Goal: Check status: Check status

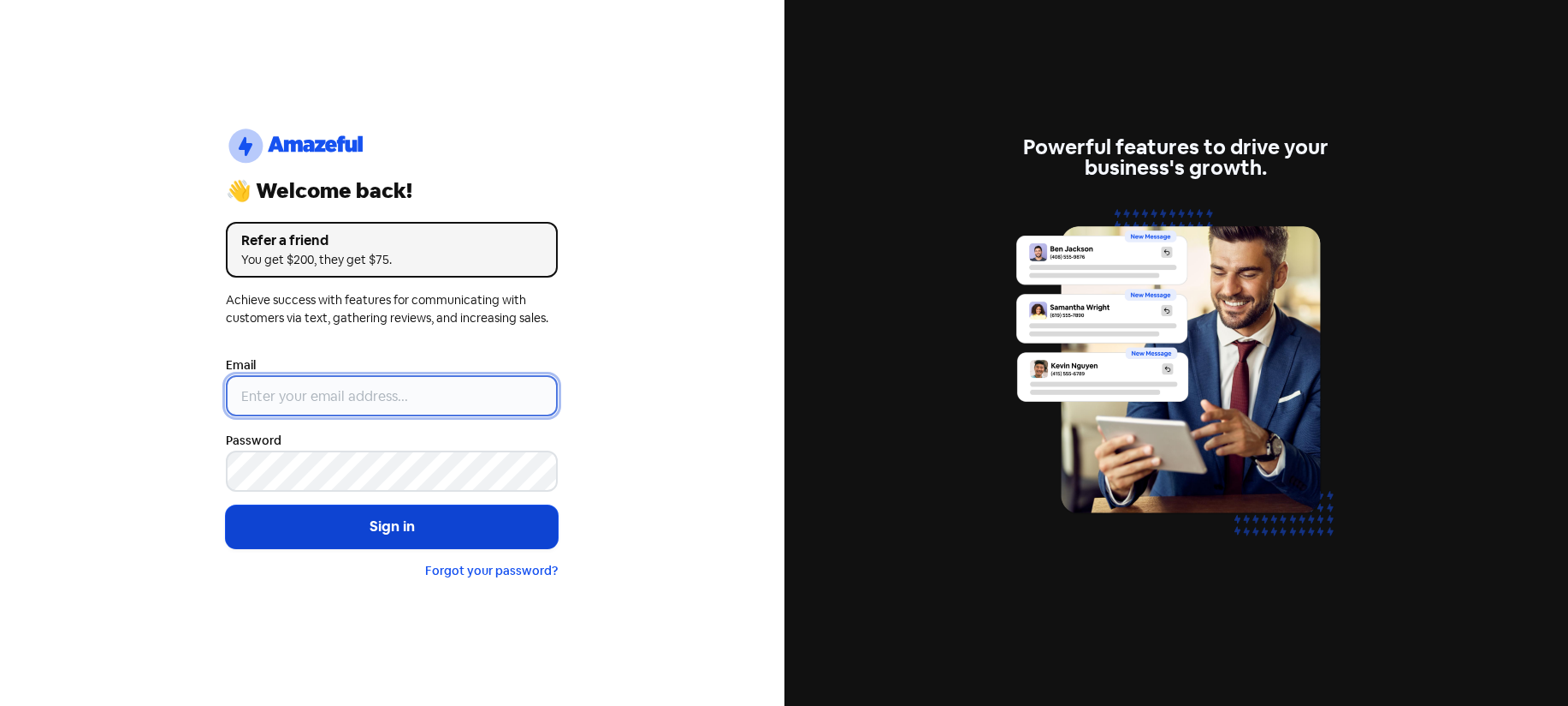
type input "[EMAIL_ADDRESS][DOMAIN_NAME]"
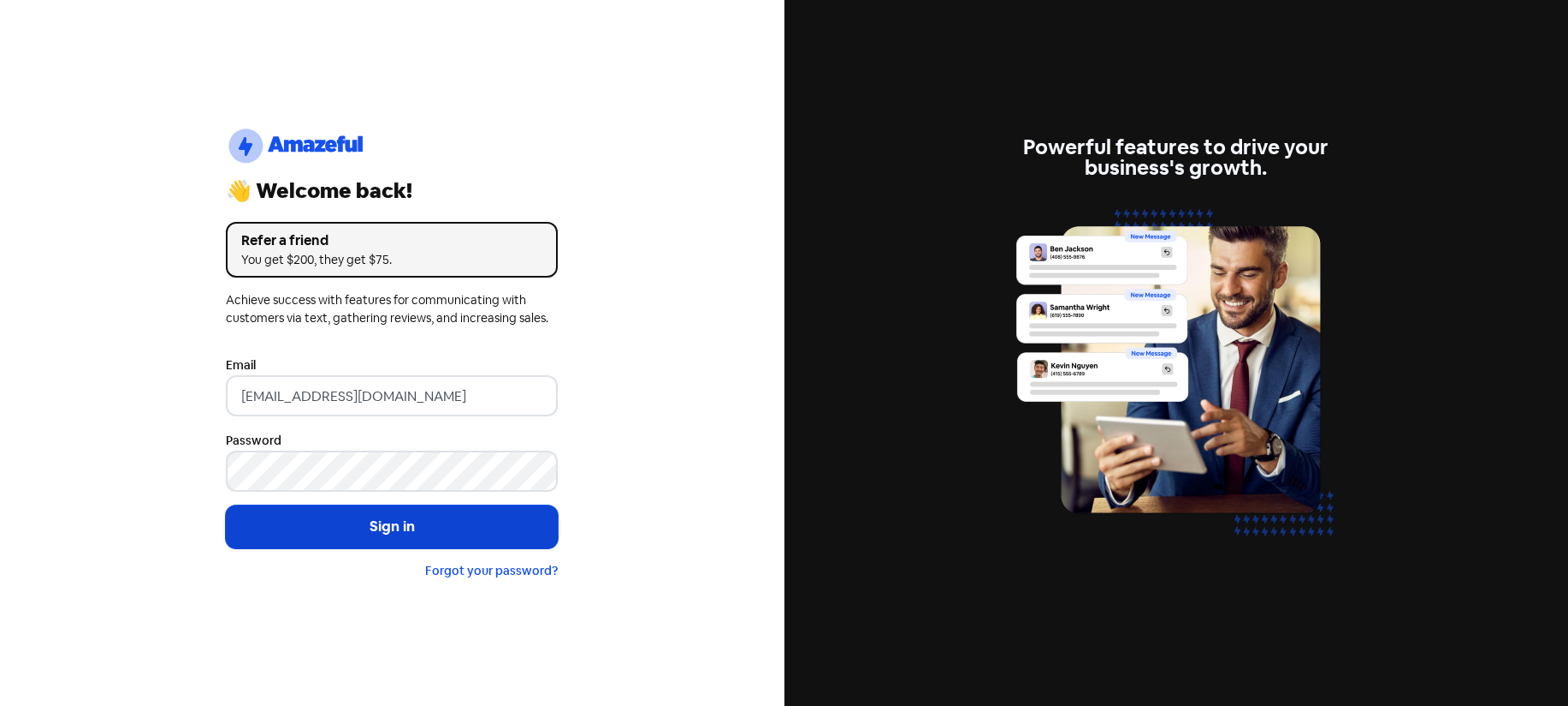
click at [443, 525] on button "Sign in" at bounding box center [392, 526] width 332 height 43
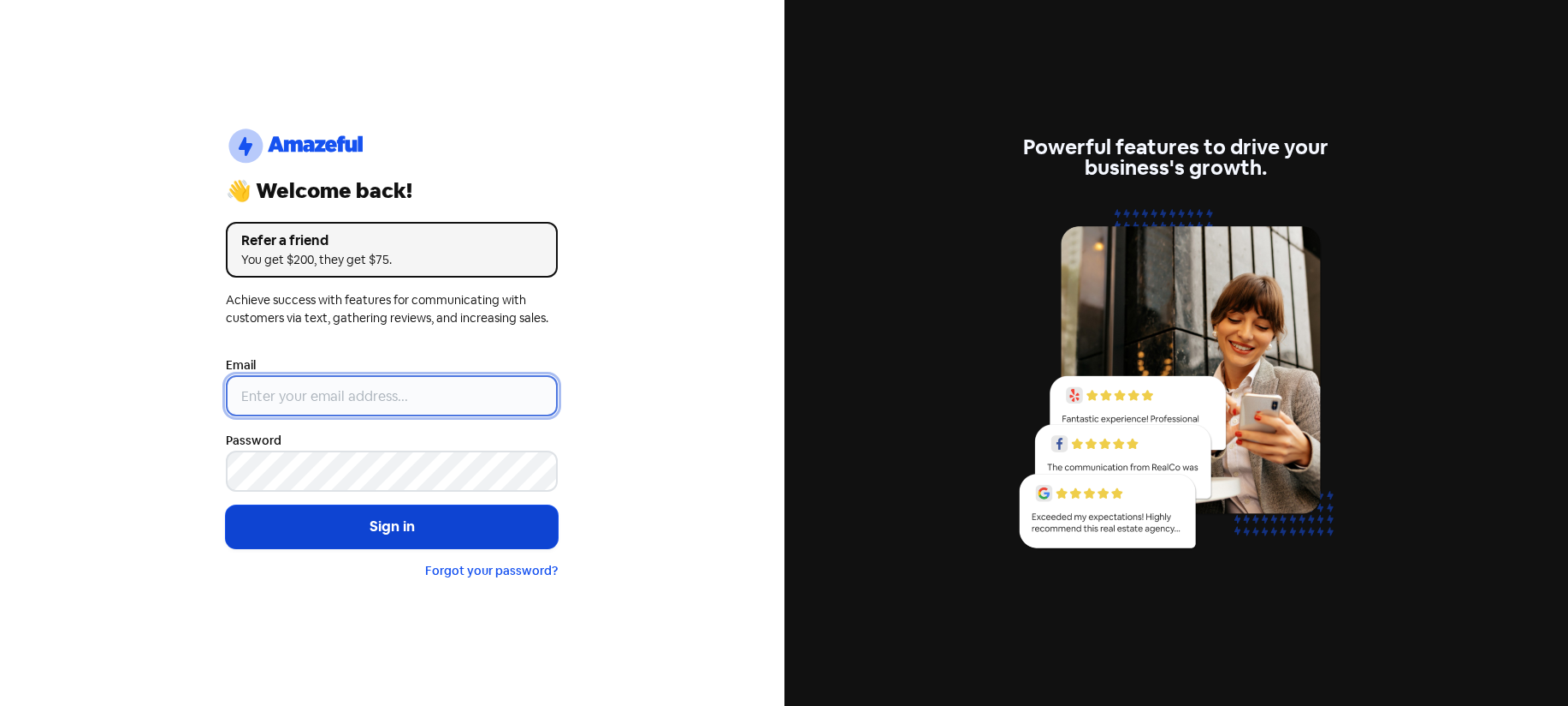
type input "[EMAIL_ADDRESS][DOMAIN_NAME]"
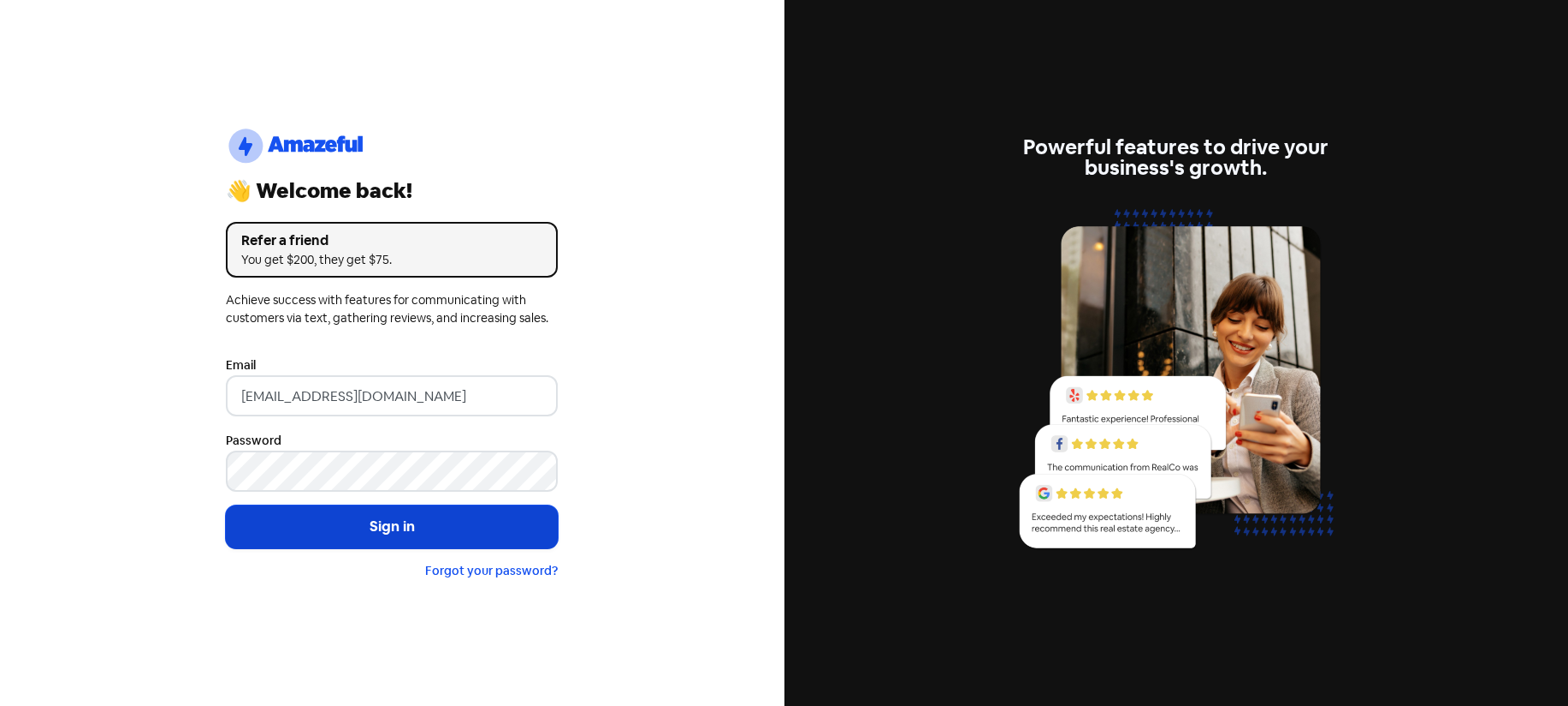
click at [426, 515] on button "Sign in" at bounding box center [392, 526] width 332 height 43
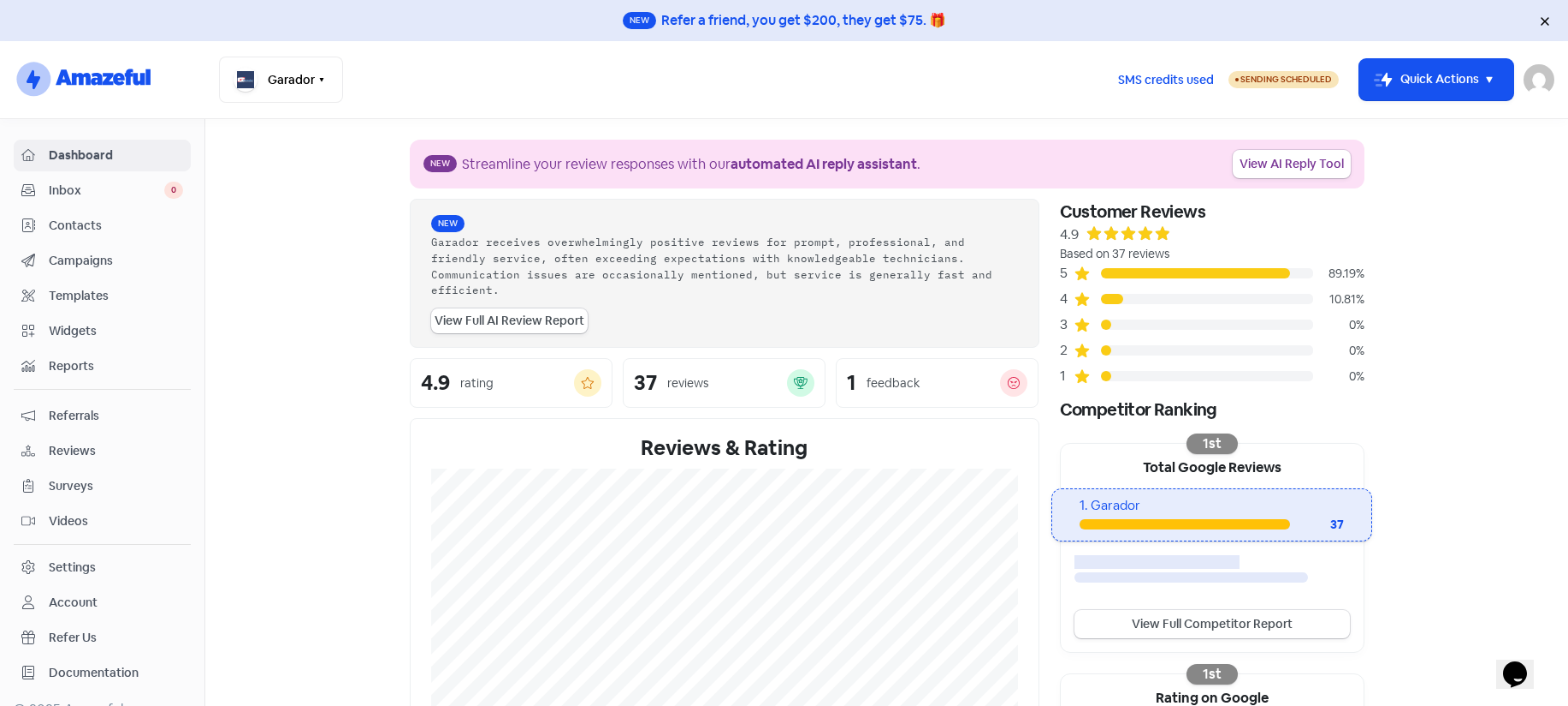
click at [95, 450] on span "Reviews" at bounding box center [116, 451] width 134 height 18
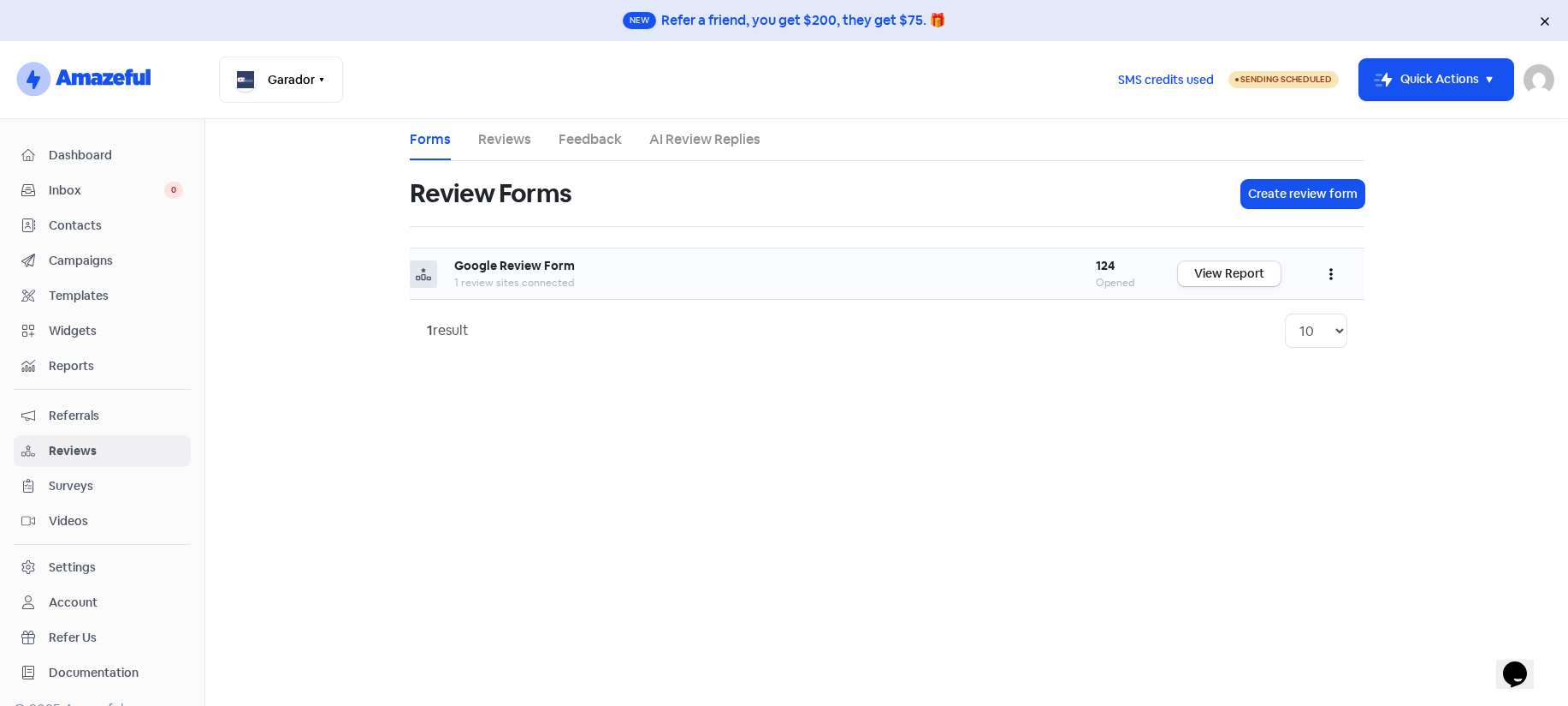
click at [481, 279] on span "1 review sites connected" at bounding box center [515, 283] width 120 height 14
click at [1215, 275] on link "View Report" at bounding box center [1229, 273] width 103 height 25
